Goal: Information Seeking & Learning: Learn about a topic

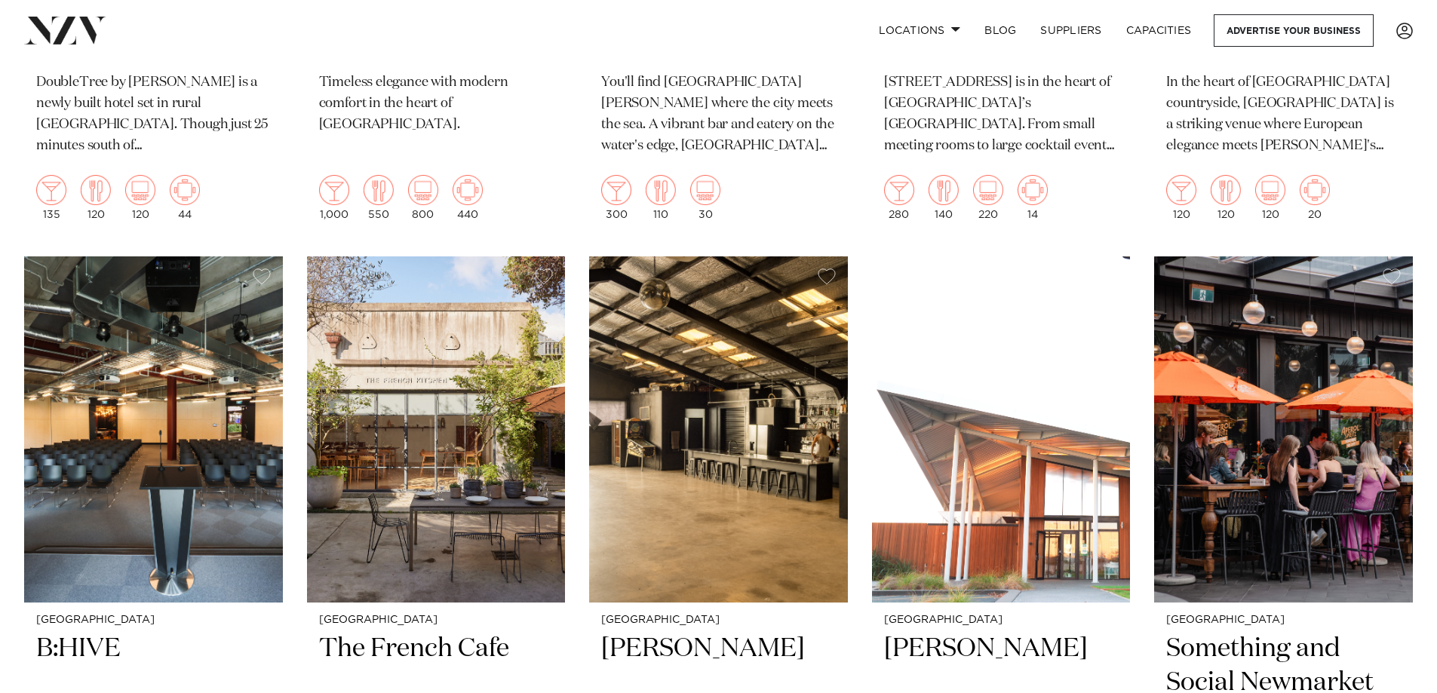
scroll to position [7620, 0]
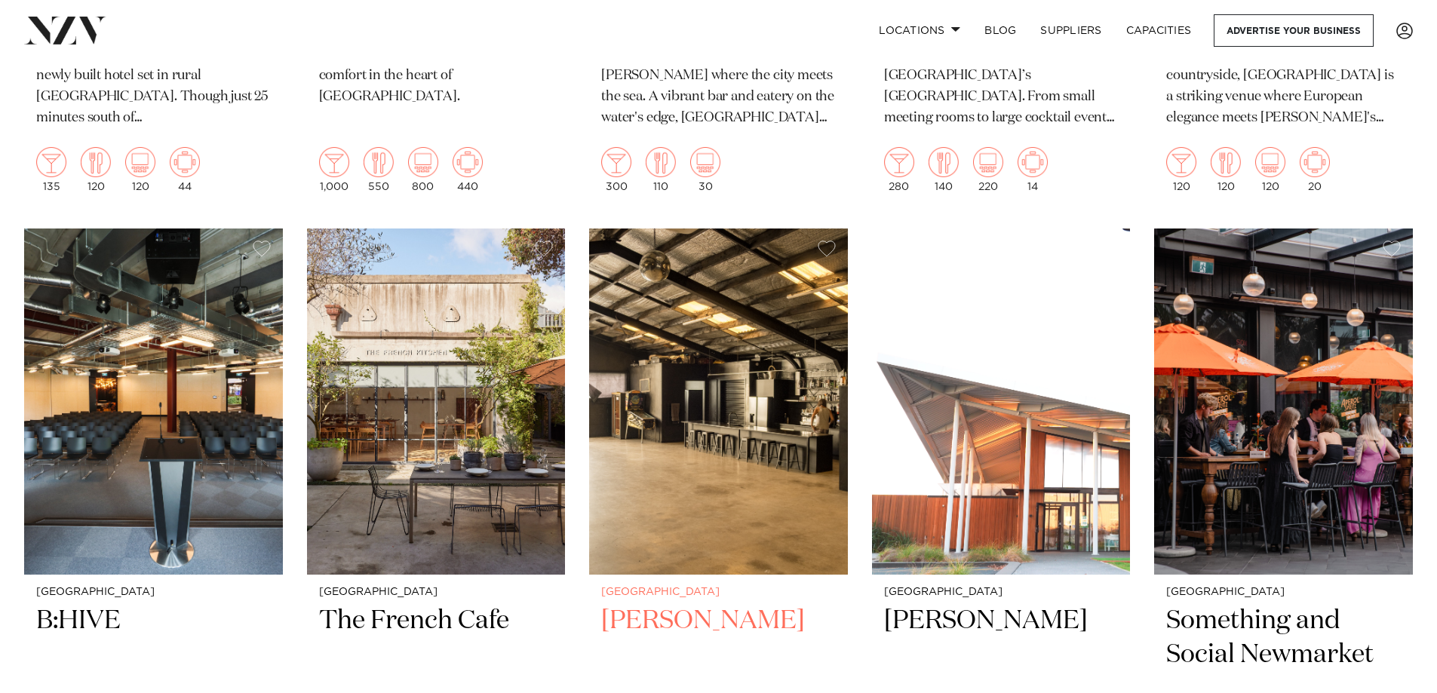
click at [720, 447] on img at bounding box center [718, 402] width 259 height 347
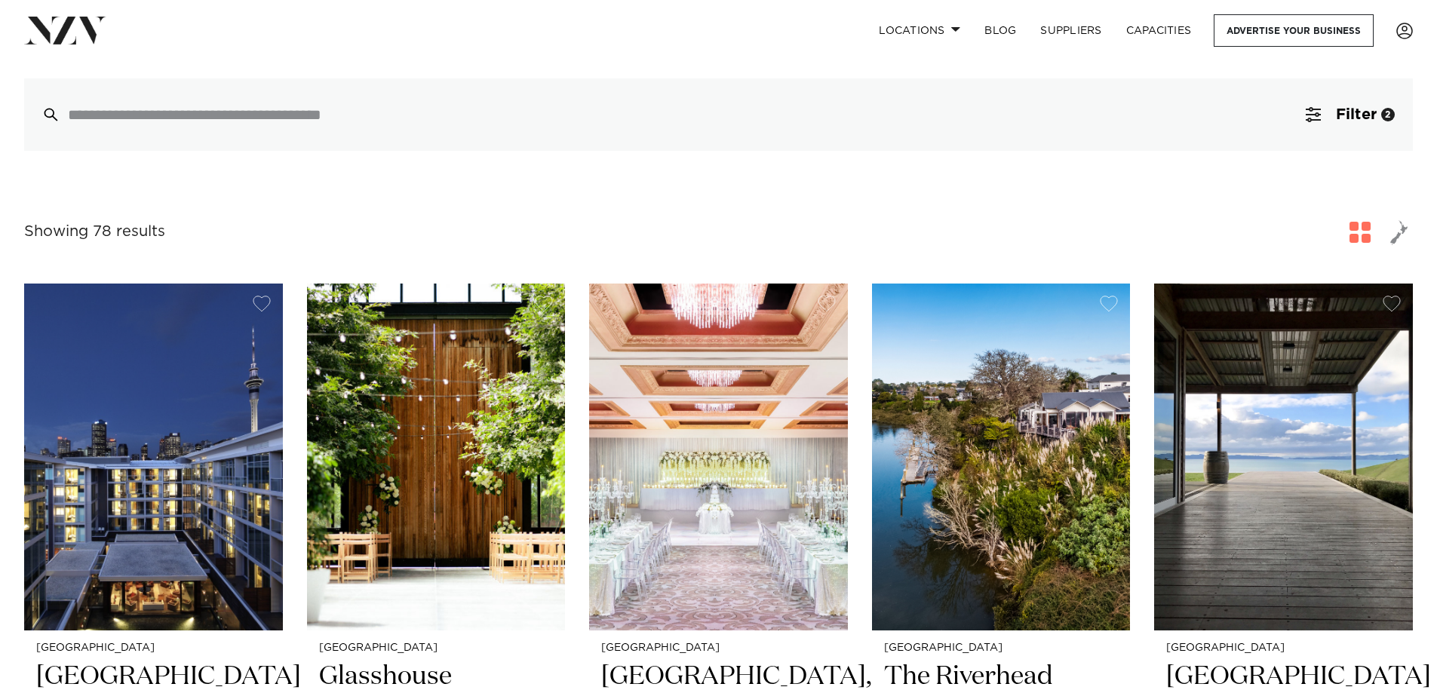
scroll to position [0, 0]
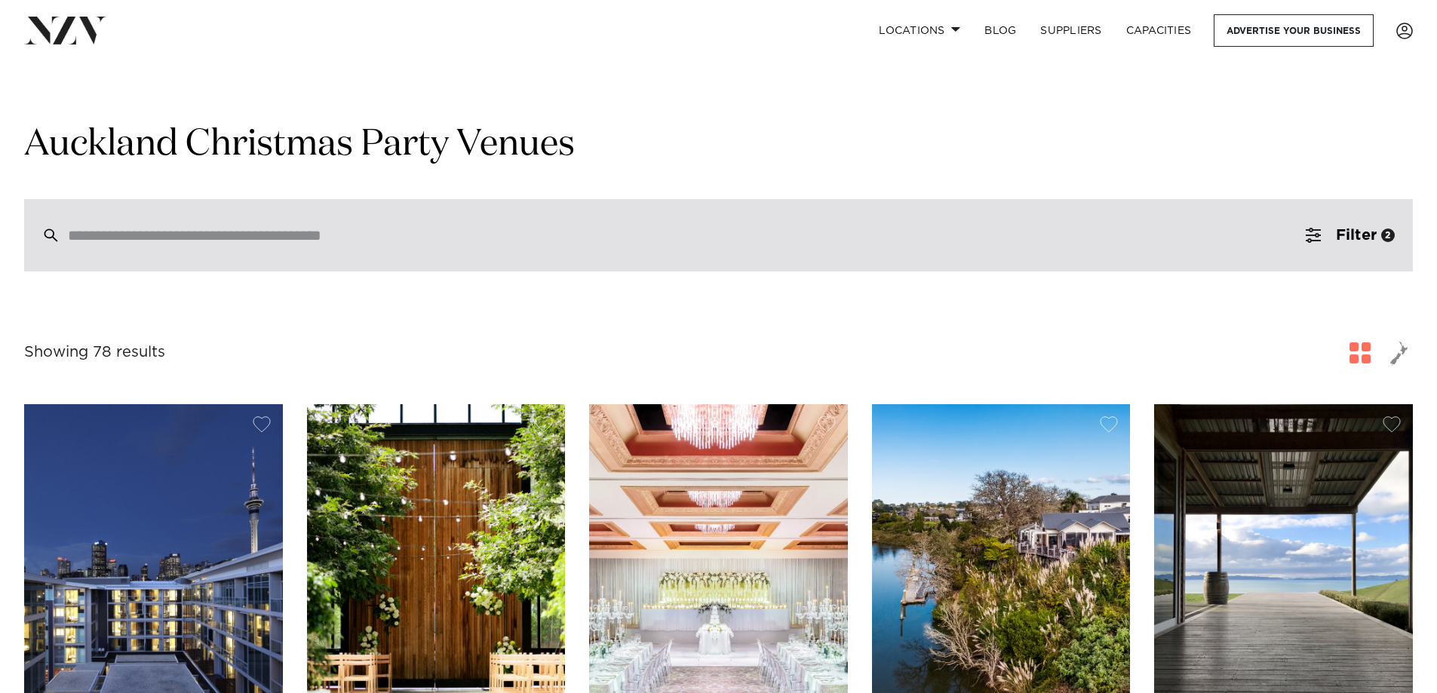
click at [367, 241] on input "search" at bounding box center [686, 235] width 1237 height 17
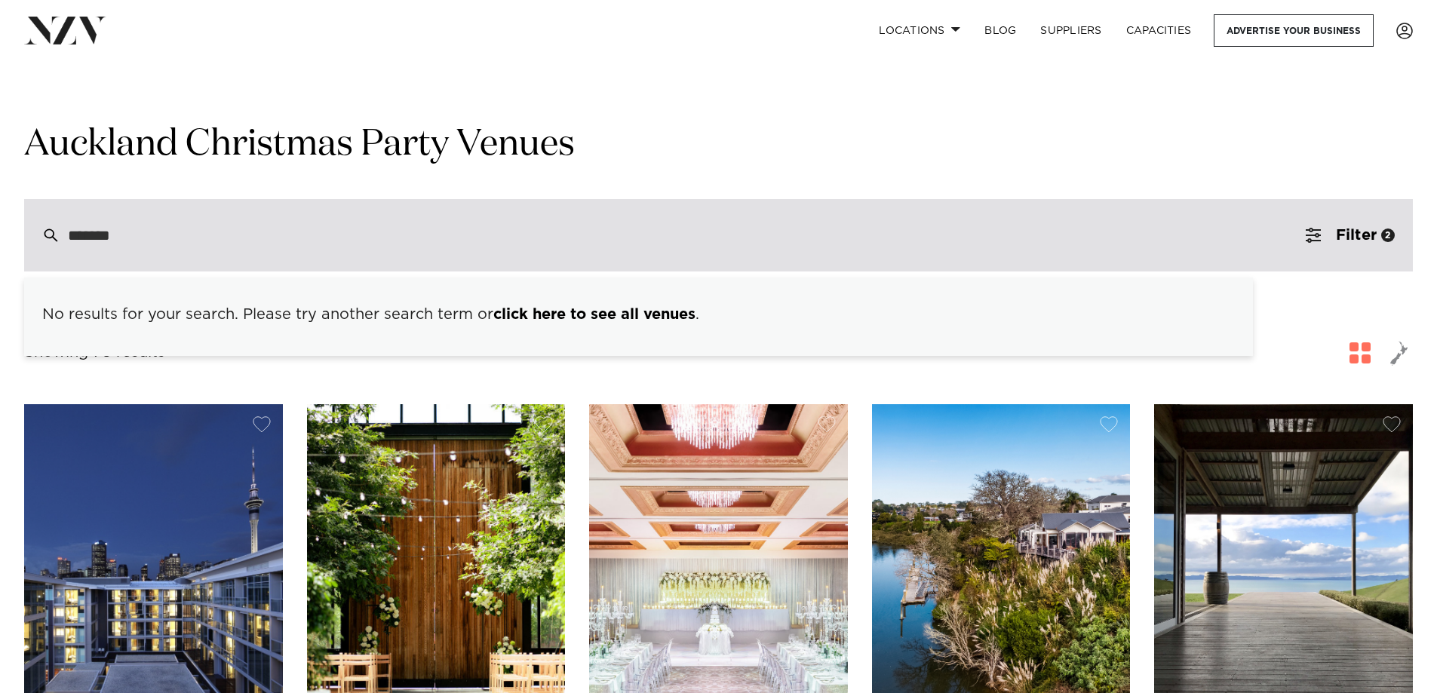
click at [463, 233] on input "*******" at bounding box center [686, 235] width 1237 height 17
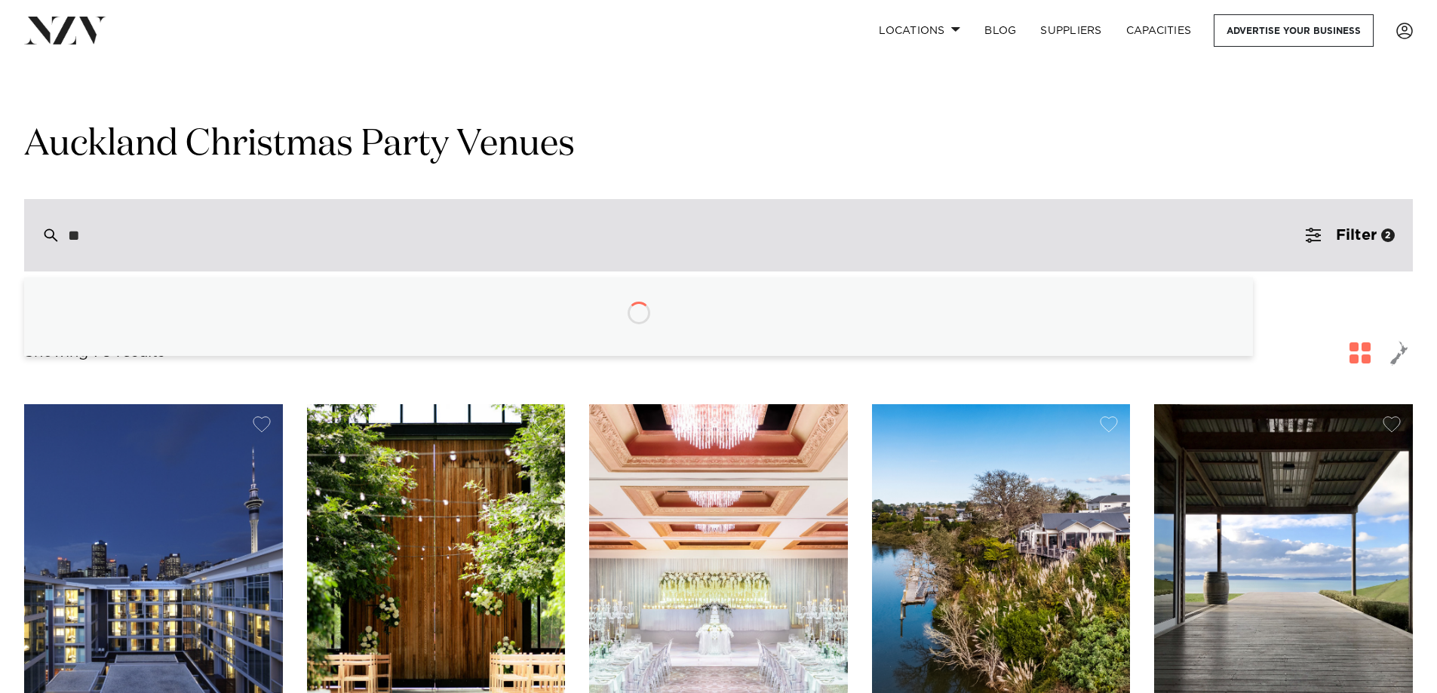
type input "*"
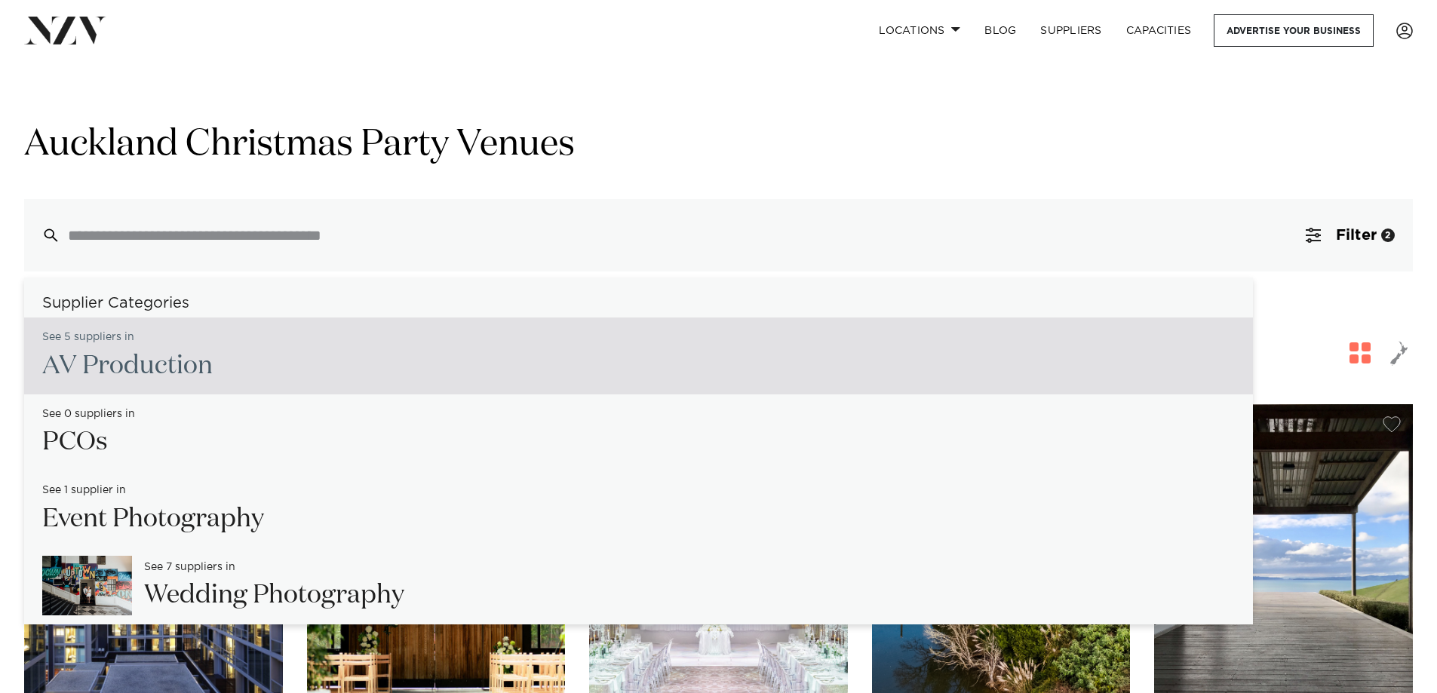
click at [593, 101] on div "Grid Map" at bounding box center [718, 106] width 1413 height 30
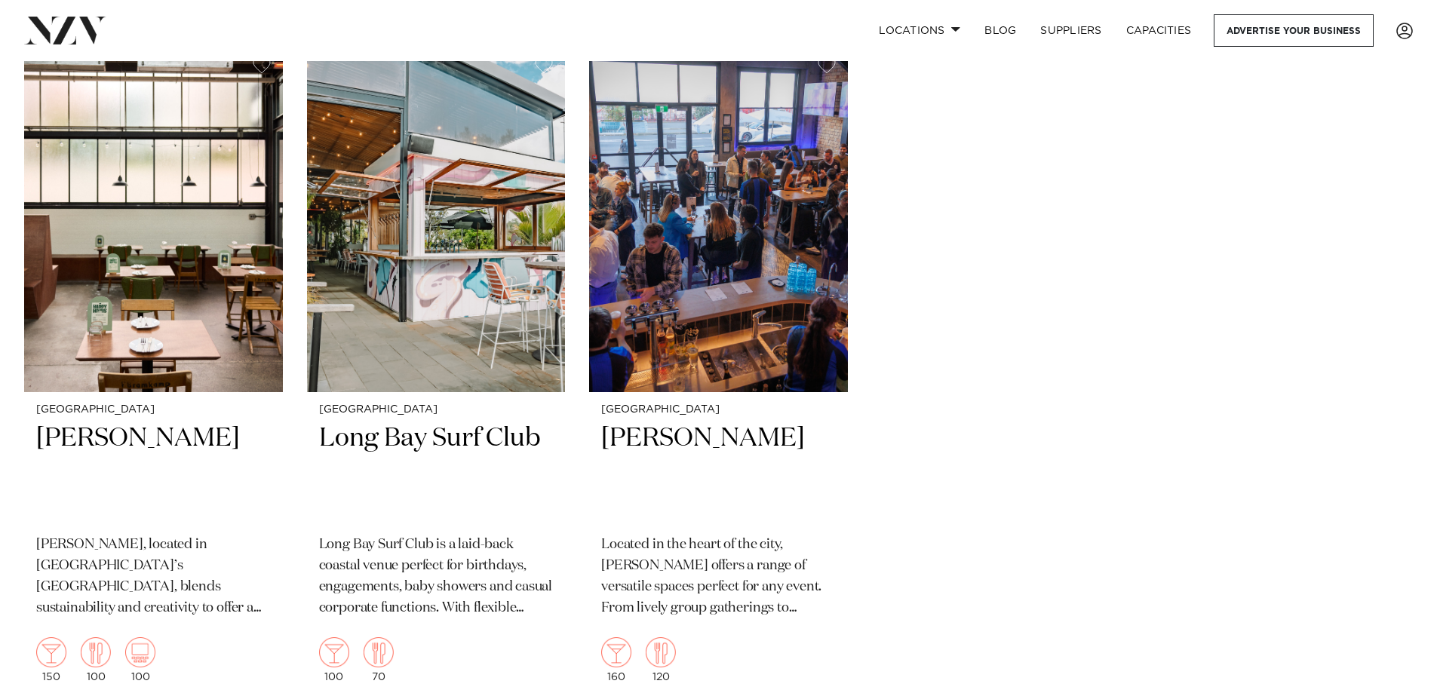
scroll to position [10713, 0]
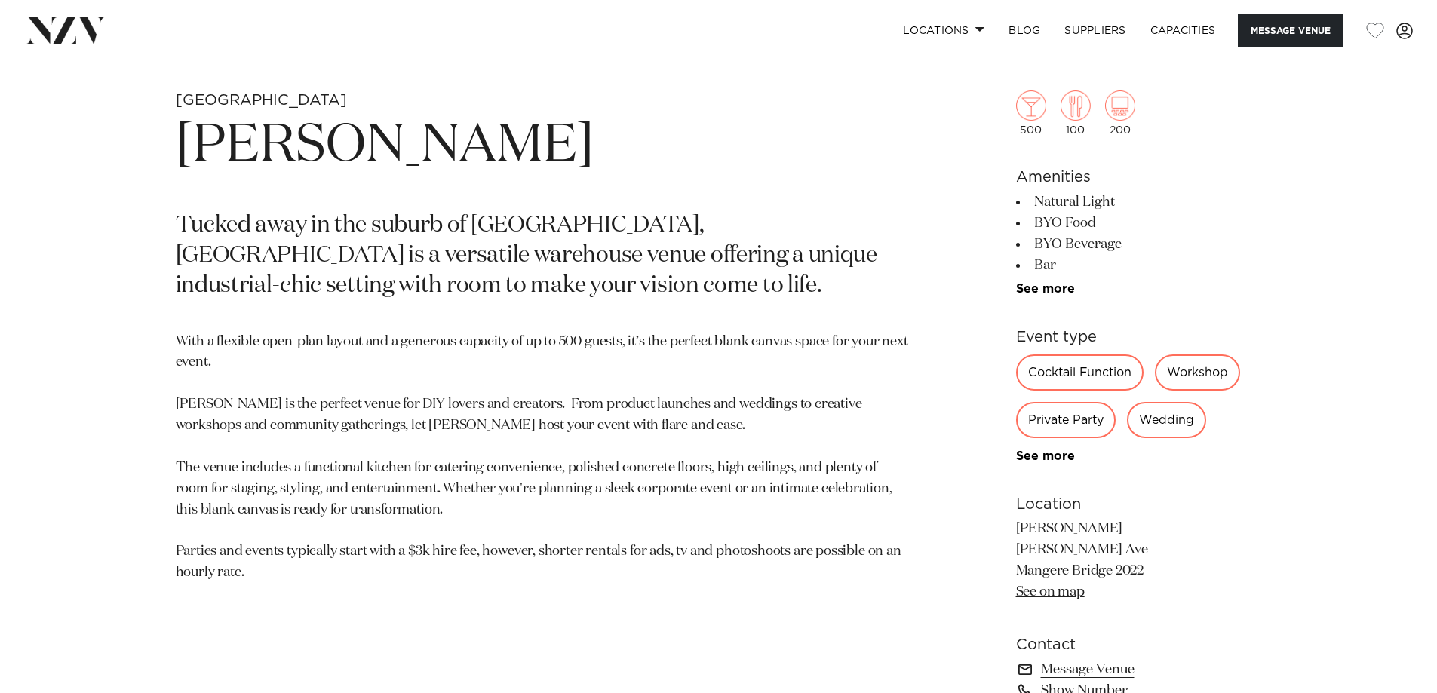
scroll to position [754, 0]
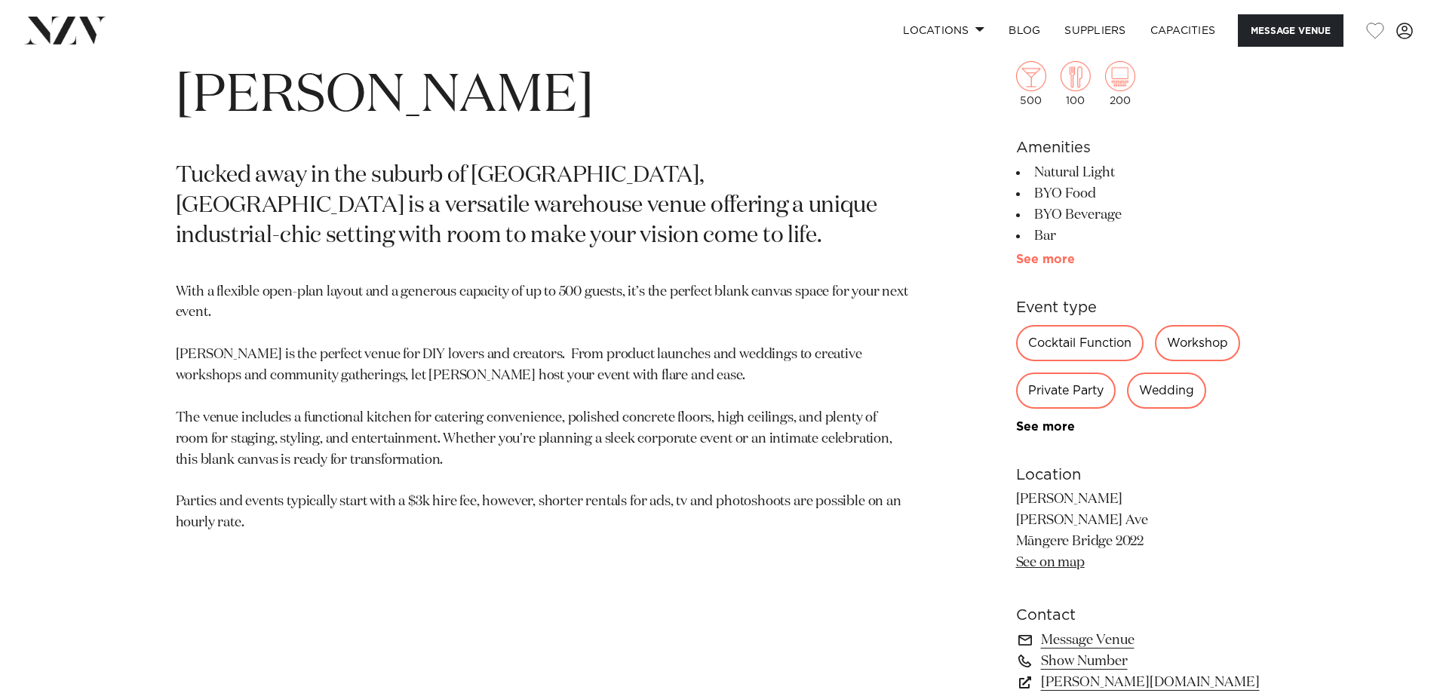
click at [1052, 263] on link "See more" at bounding box center [1075, 259] width 118 height 12
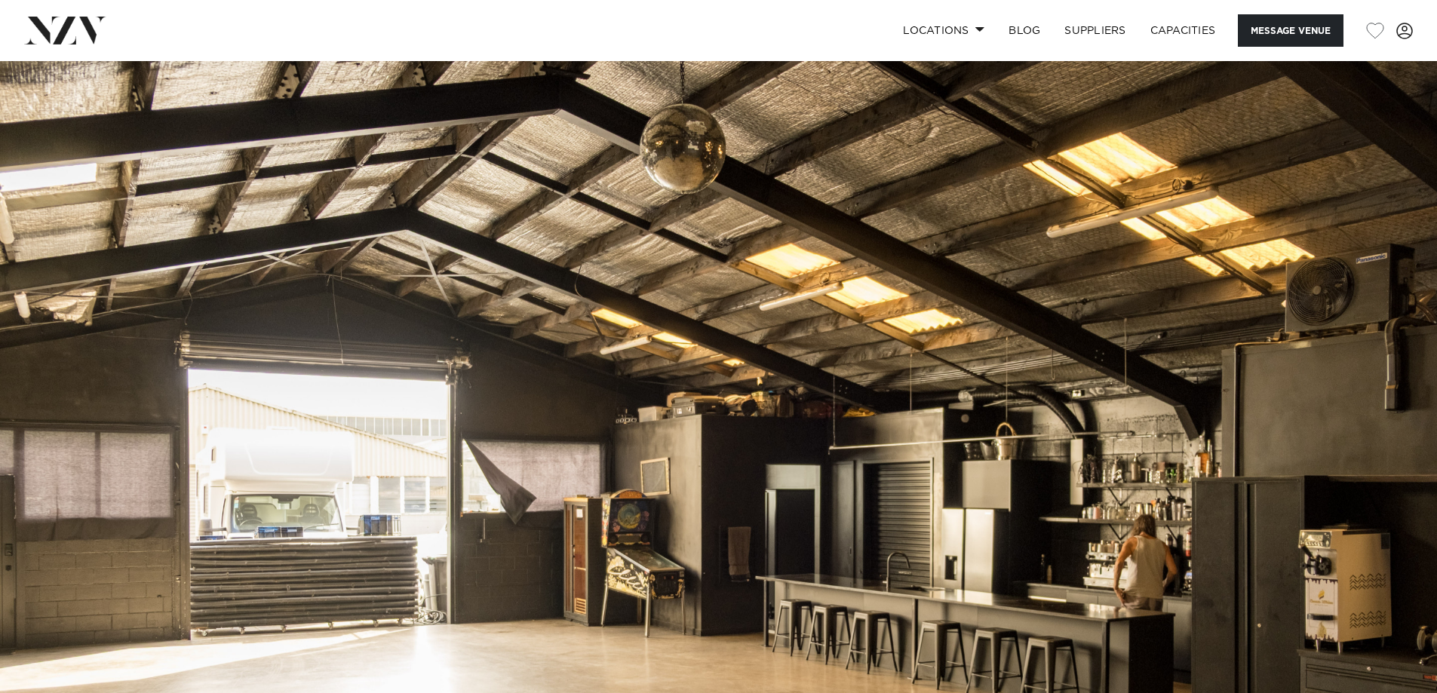
scroll to position [0, 0]
